Goal: Transaction & Acquisition: Purchase product/service

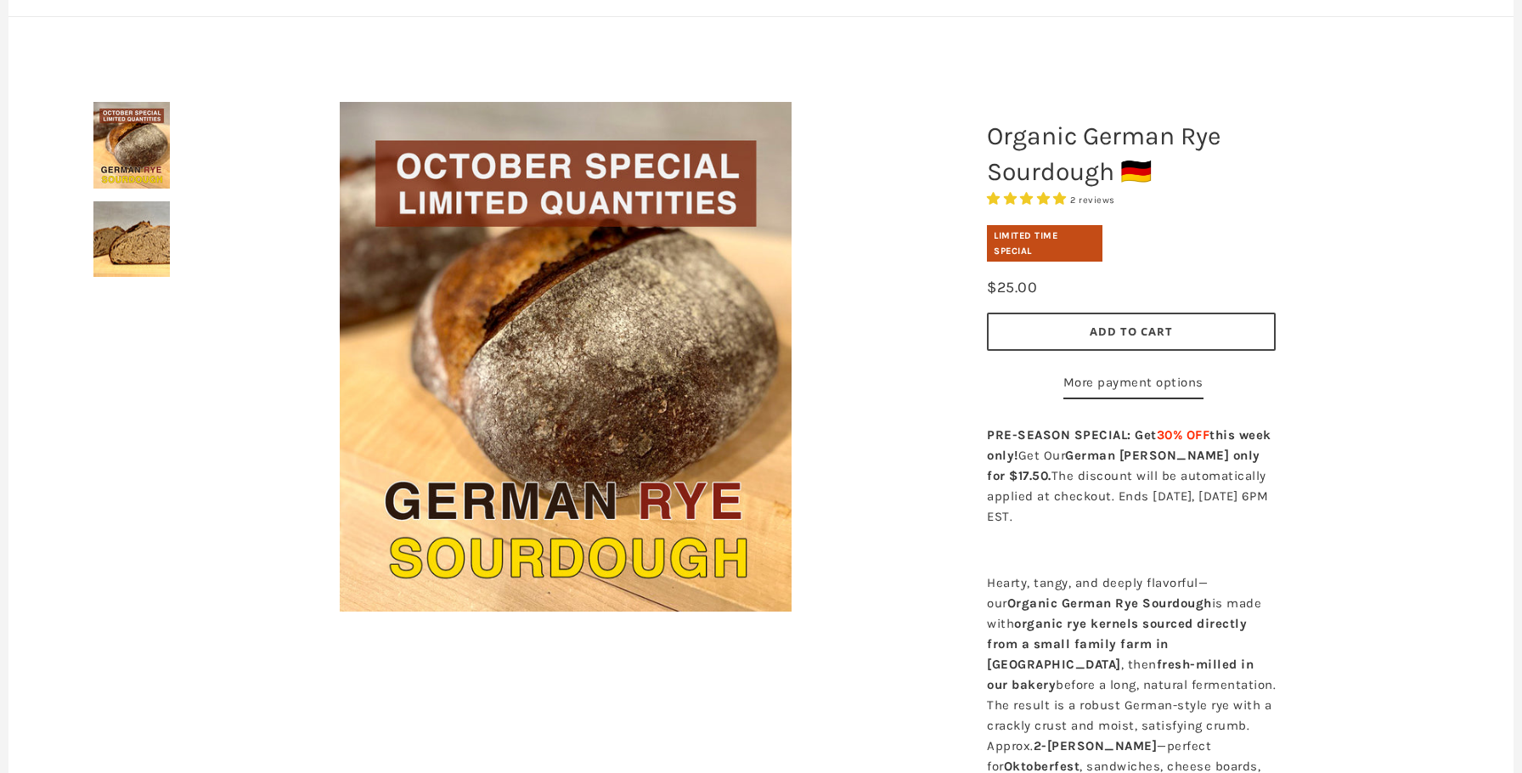
scroll to position [148, 0]
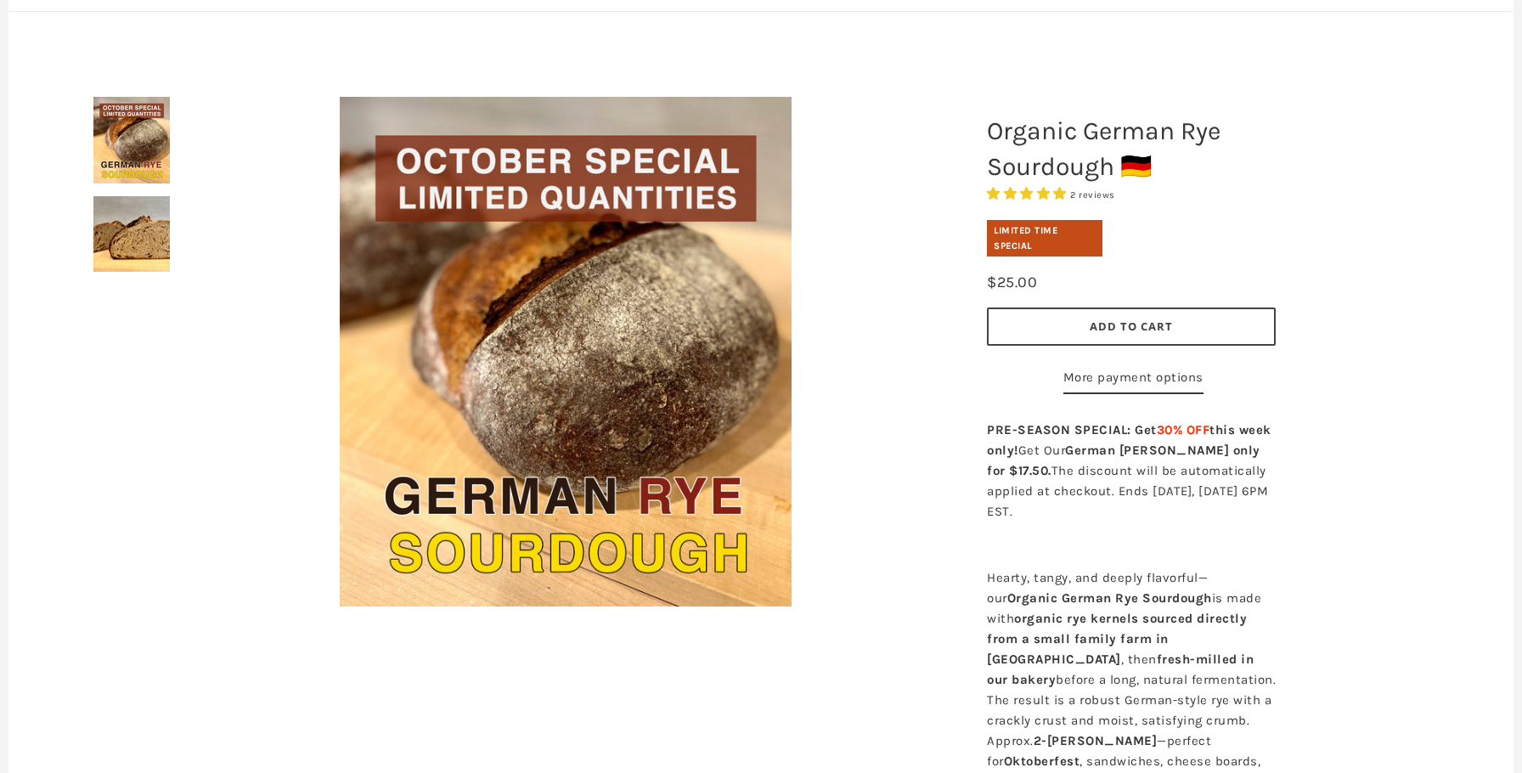
click at [1107, 339] on button "Add to Cart" at bounding box center [1131, 326] width 289 height 38
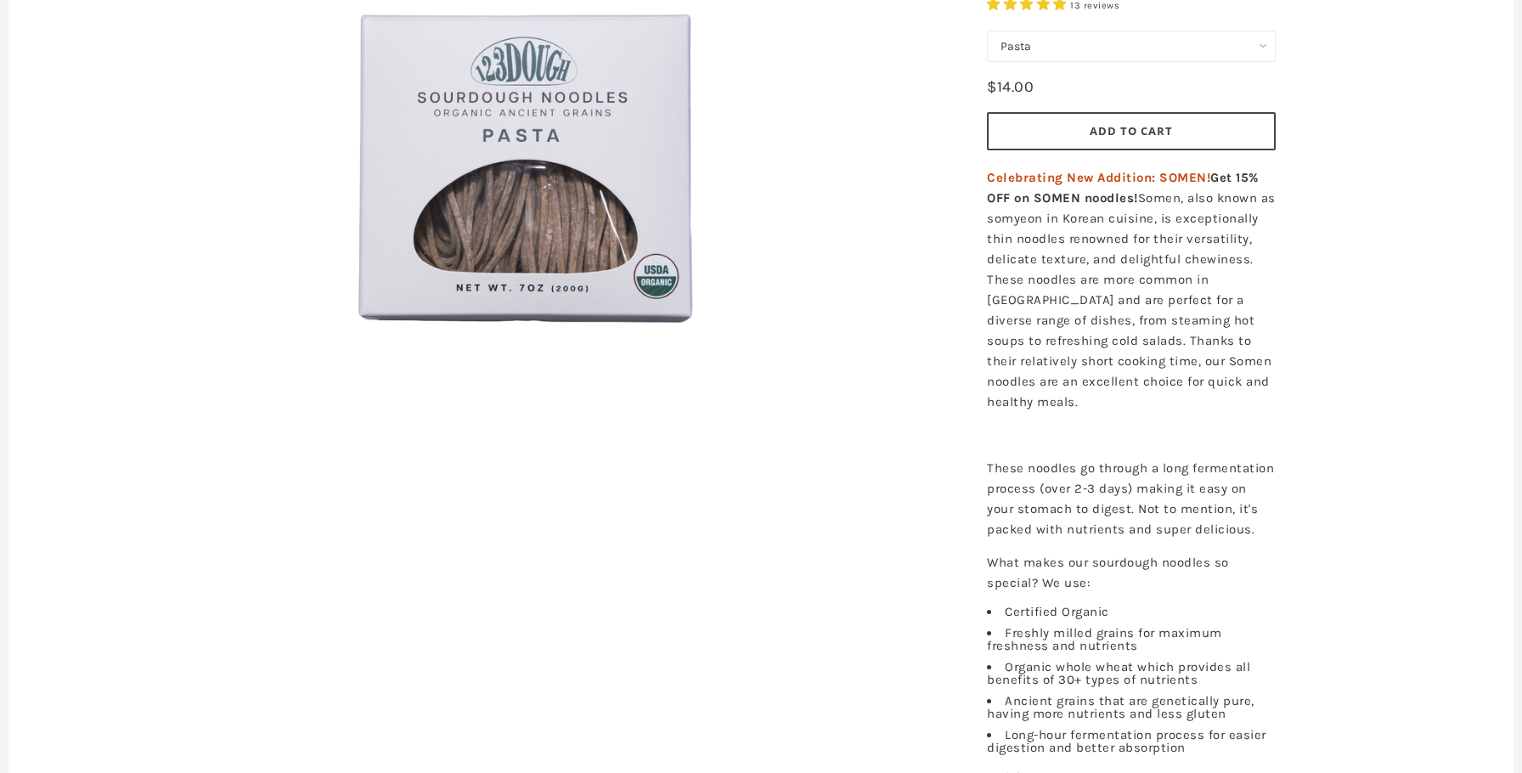
scroll to position [102, 0]
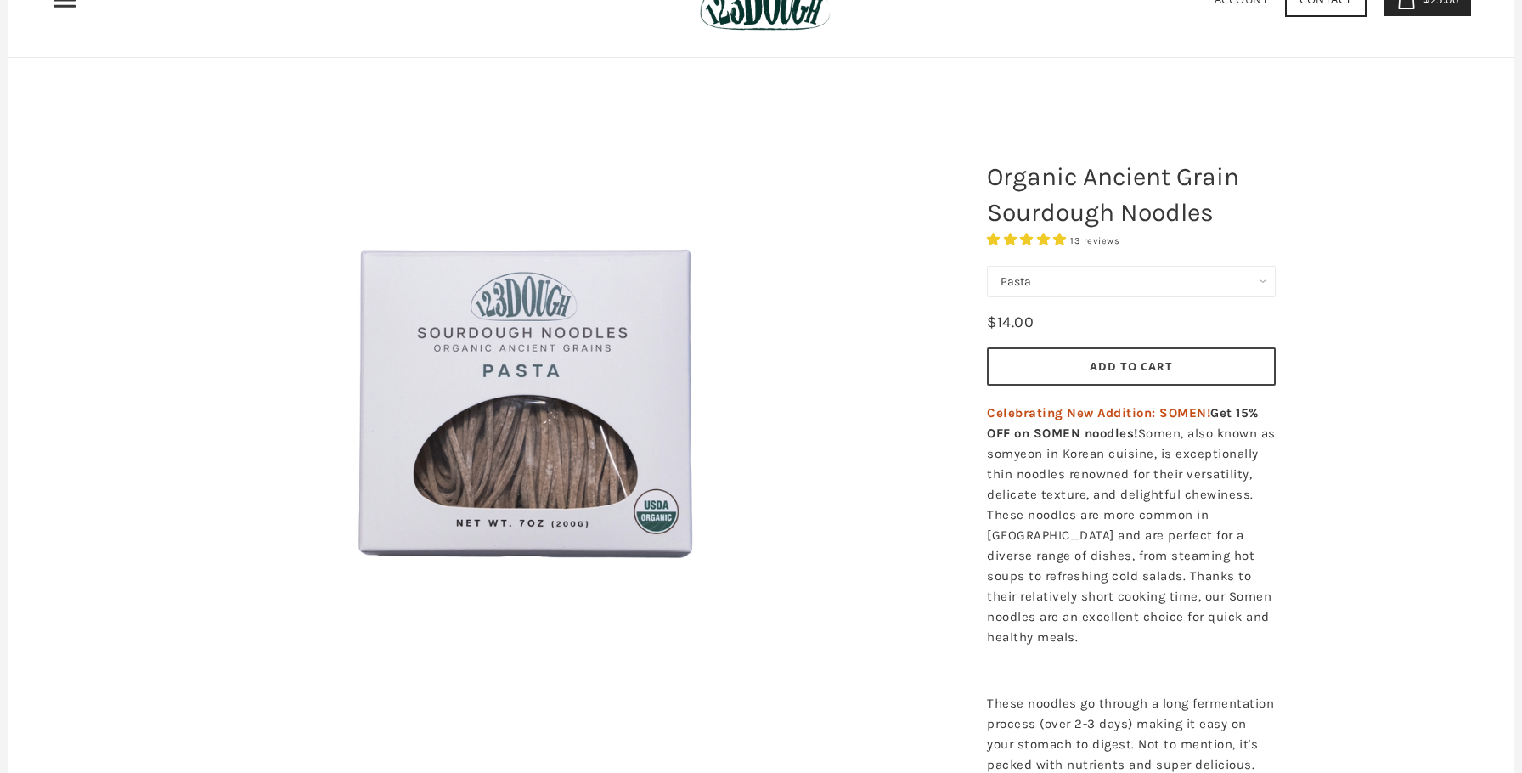
click at [1122, 368] on span "Add to Cart" at bounding box center [1131, 365] width 83 height 15
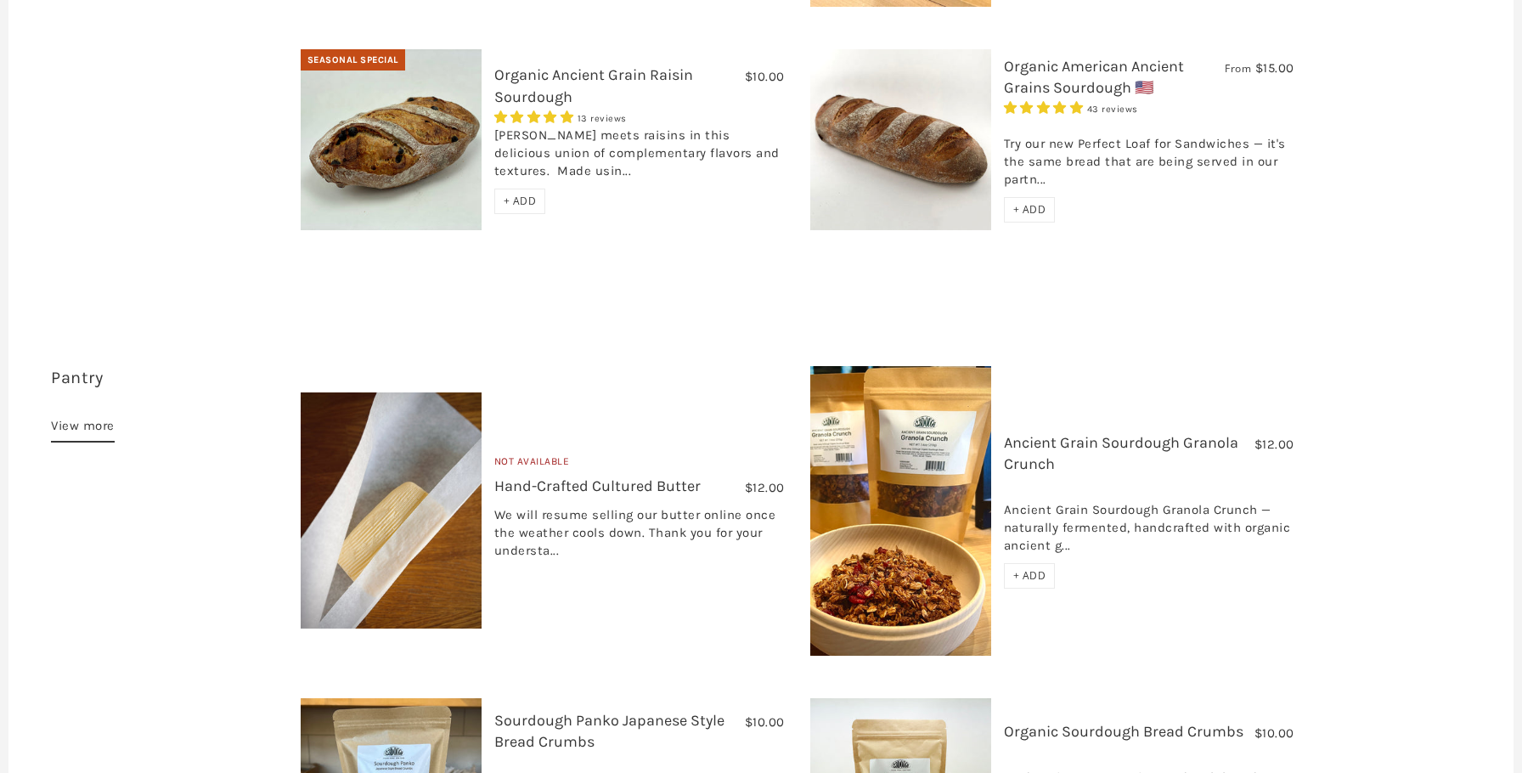
scroll to position [1091, 0]
click at [1069, 432] on link "Ancient Grain Sourdough Granola Crunch" at bounding box center [1121, 452] width 234 height 40
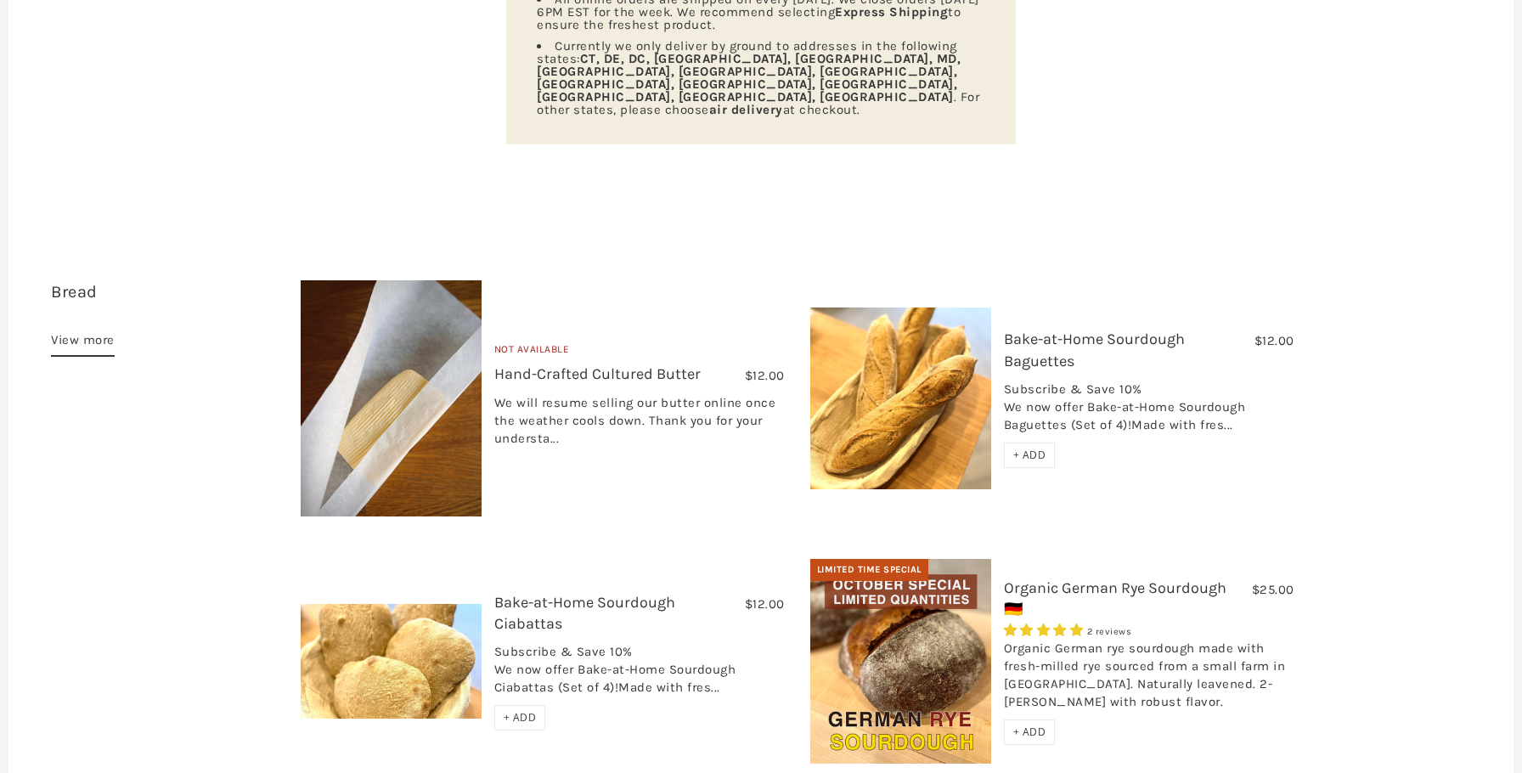
scroll to position [0, 0]
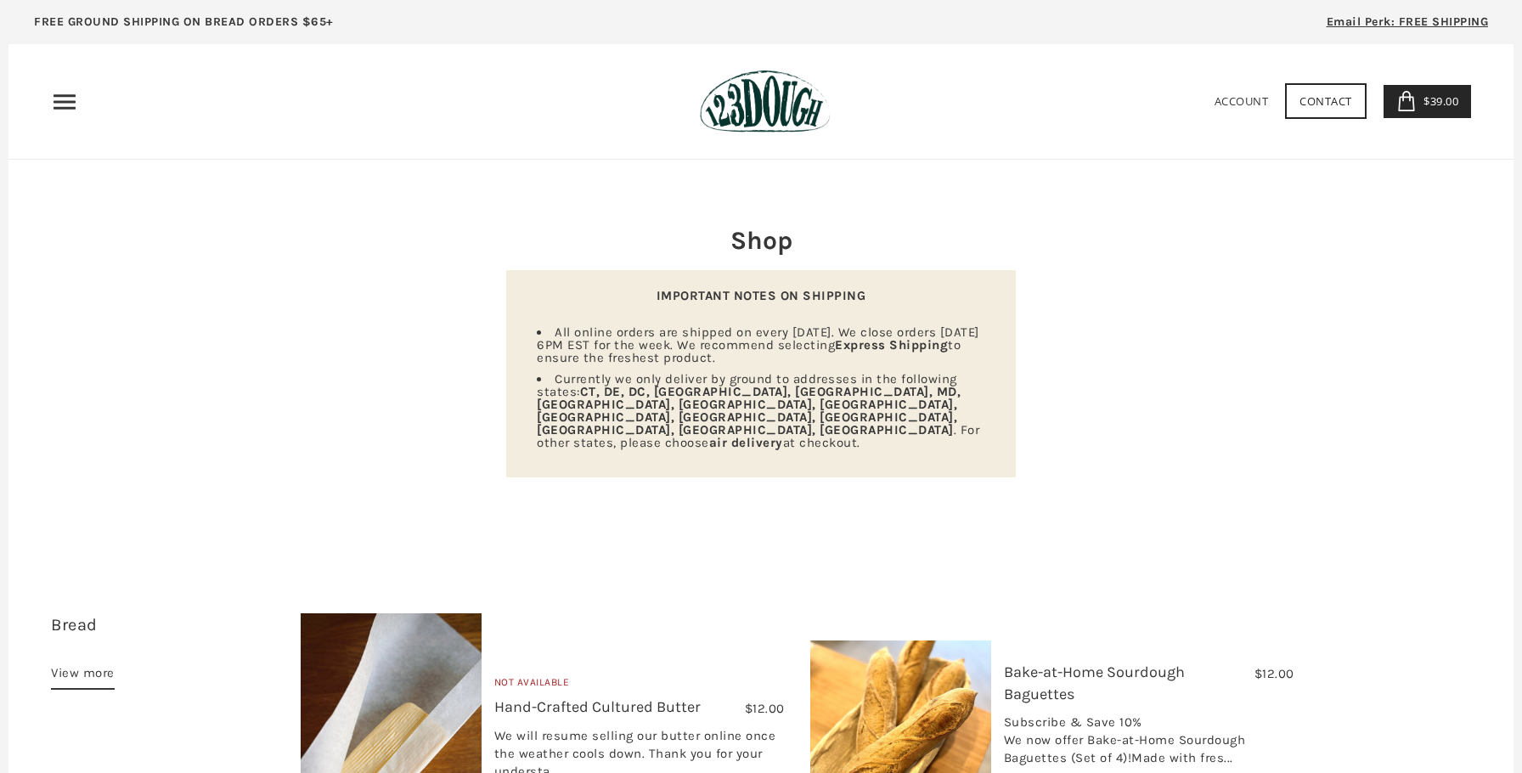
click at [1364, 23] on span "Email Perk: FREE SHIPPING" at bounding box center [1408, 21] width 162 height 14
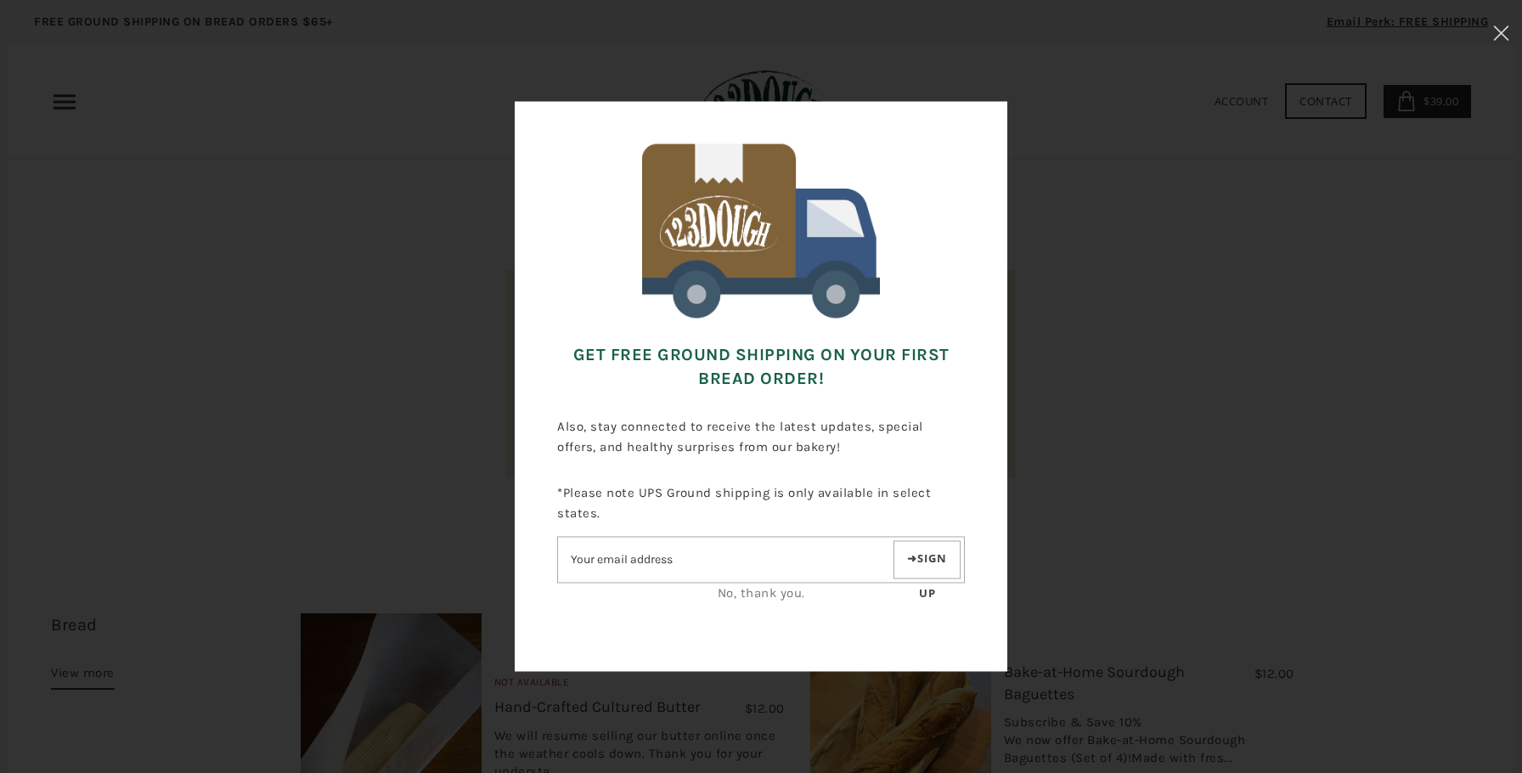
click at [1173, 235] on div "Get FREE Ground Shipping on Your First Bread Order! Also, stay connected to rec…" at bounding box center [761, 386] width 1352 height 603
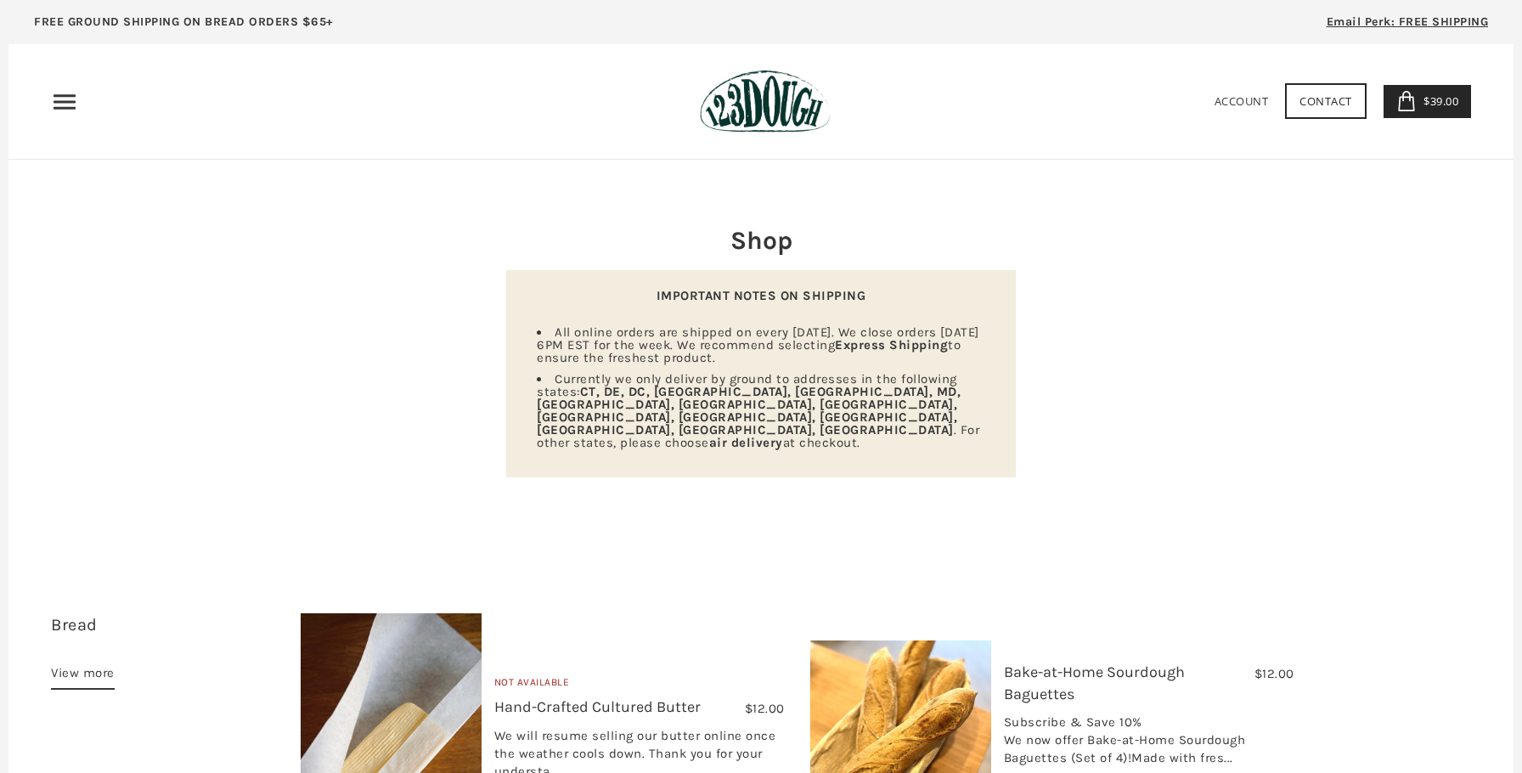
click at [1412, 110] on icon at bounding box center [1406, 101] width 20 height 20
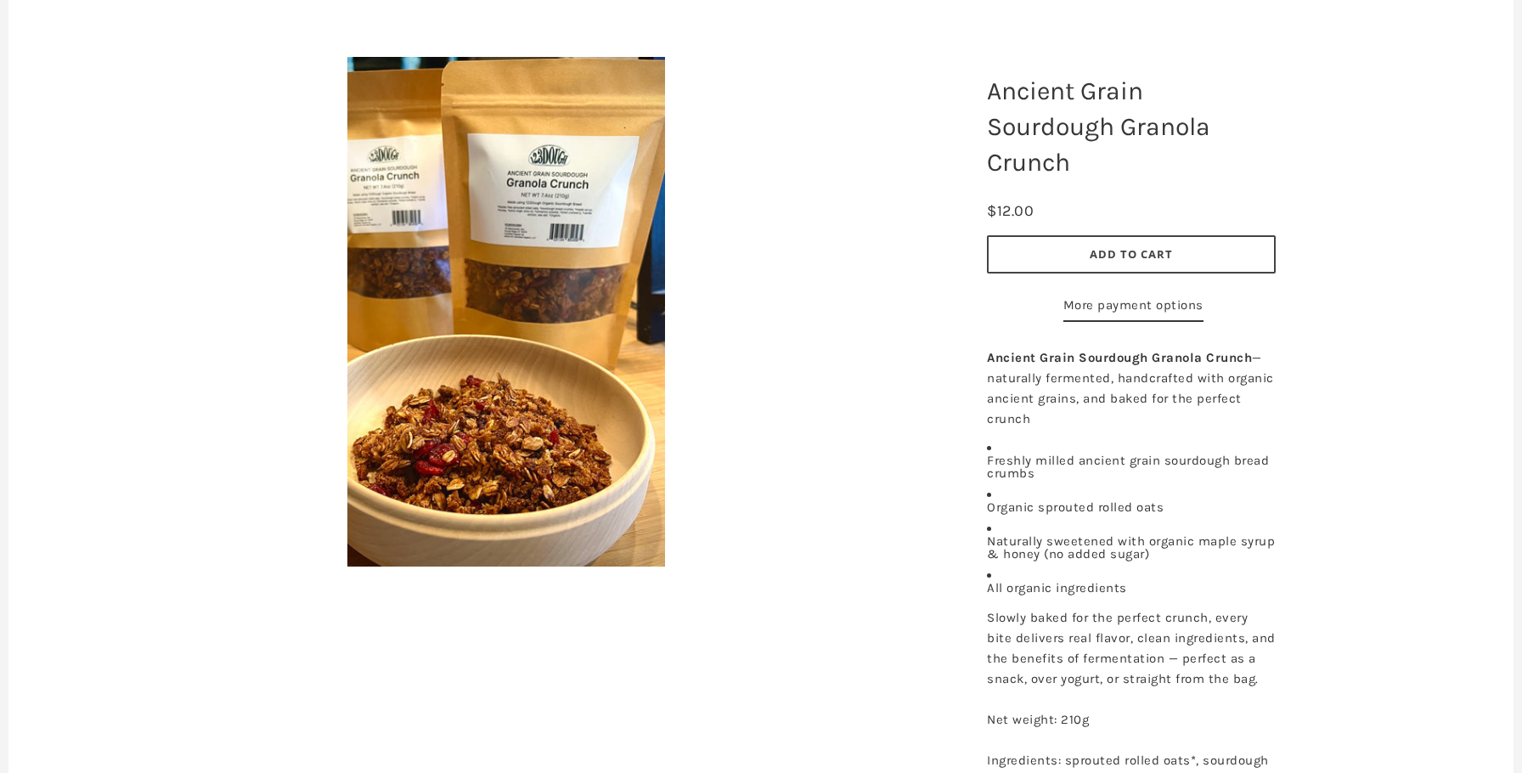
scroll to position [55, 0]
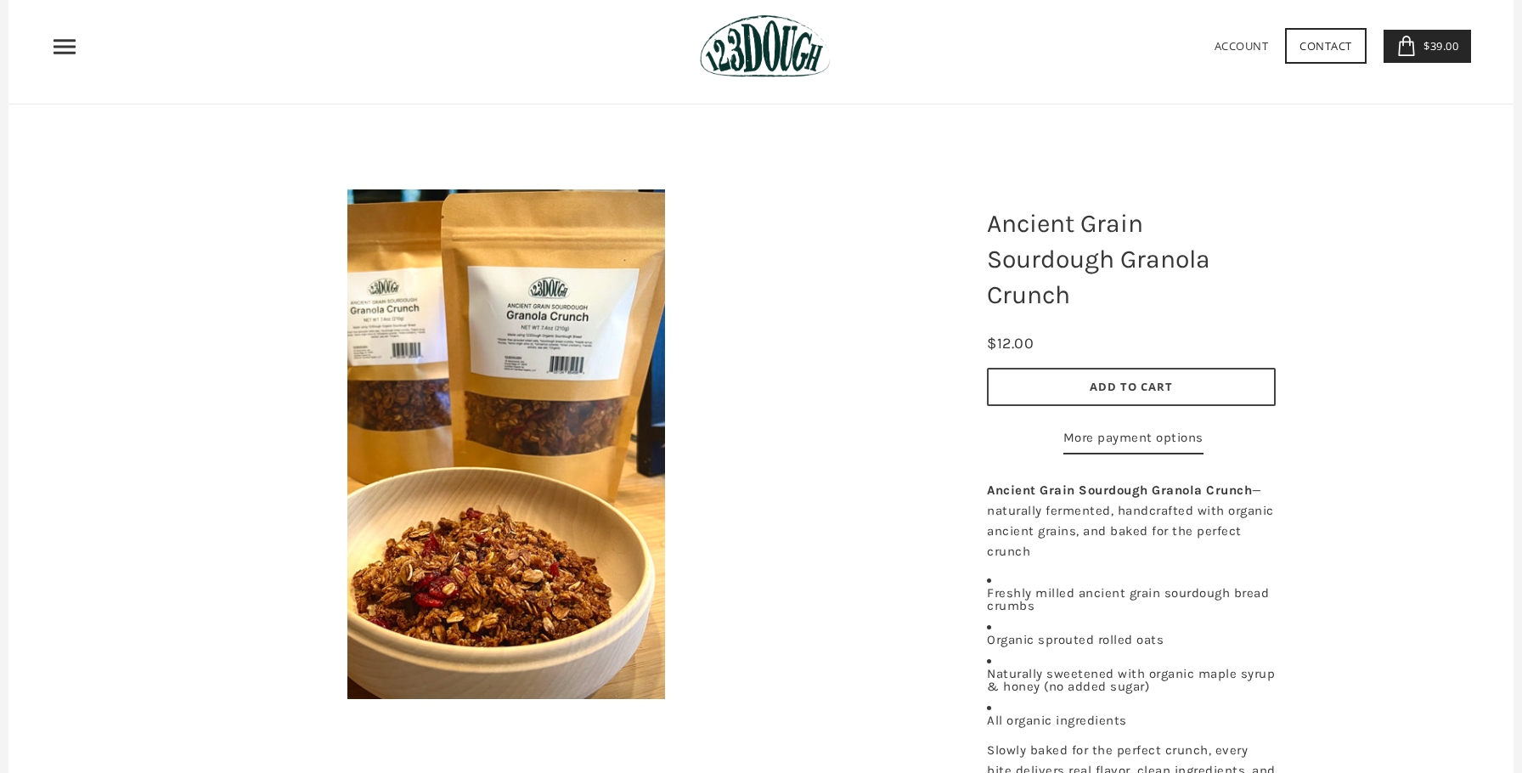
click at [1082, 390] on button "Add to Cart" at bounding box center [1131, 387] width 289 height 38
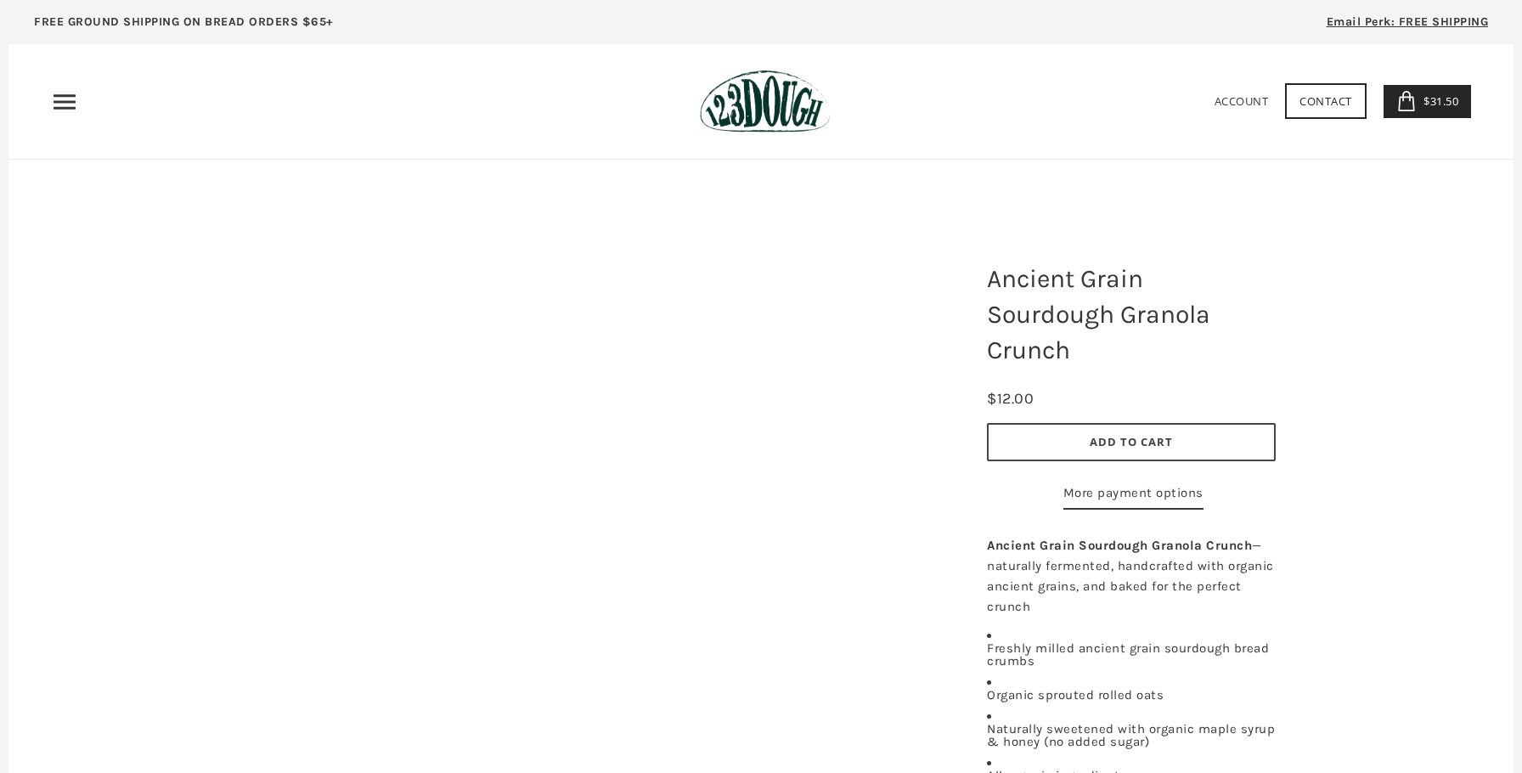
scroll to position [55, 0]
